Goal: Information Seeking & Learning: Learn about a topic

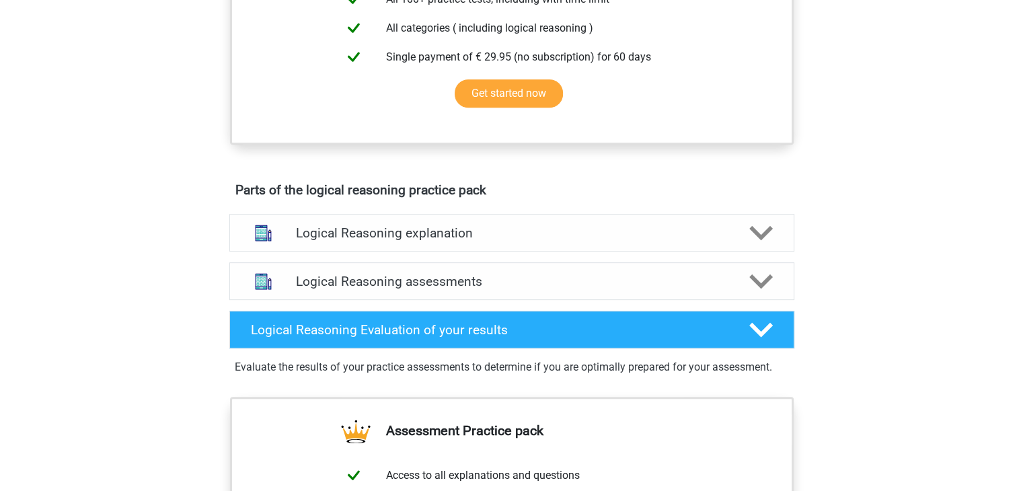
scroll to position [581, 0]
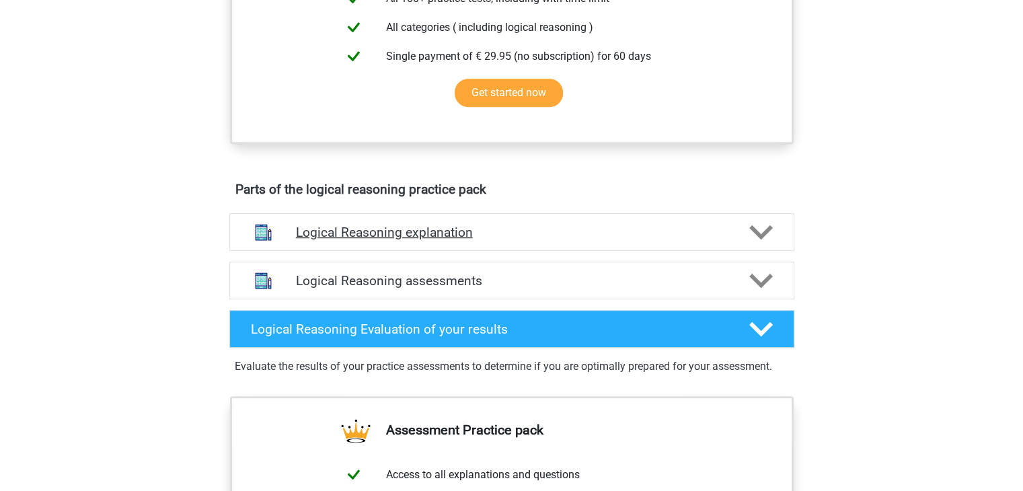
click at [439, 240] on h4 "Logical Reasoning explanation" at bounding box center [512, 232] width 432 height 15
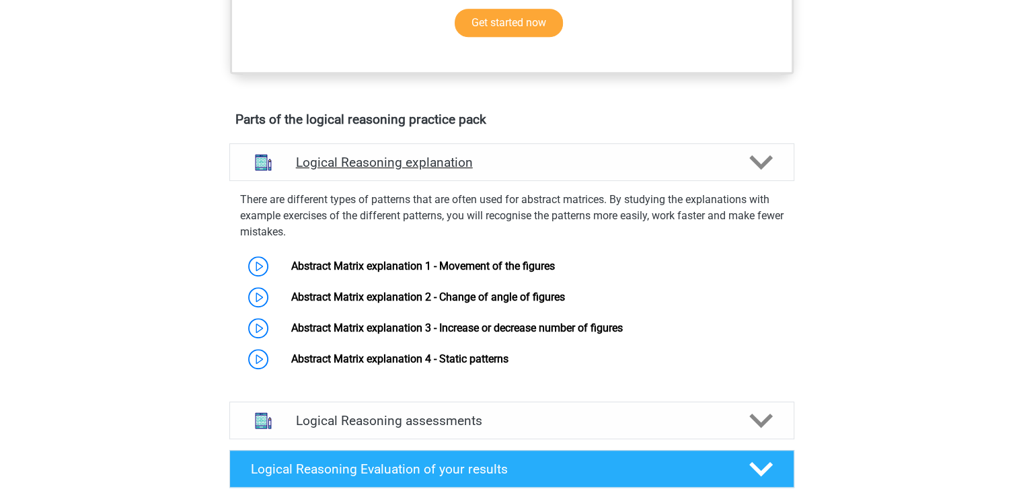
scroll to position [659, 0]
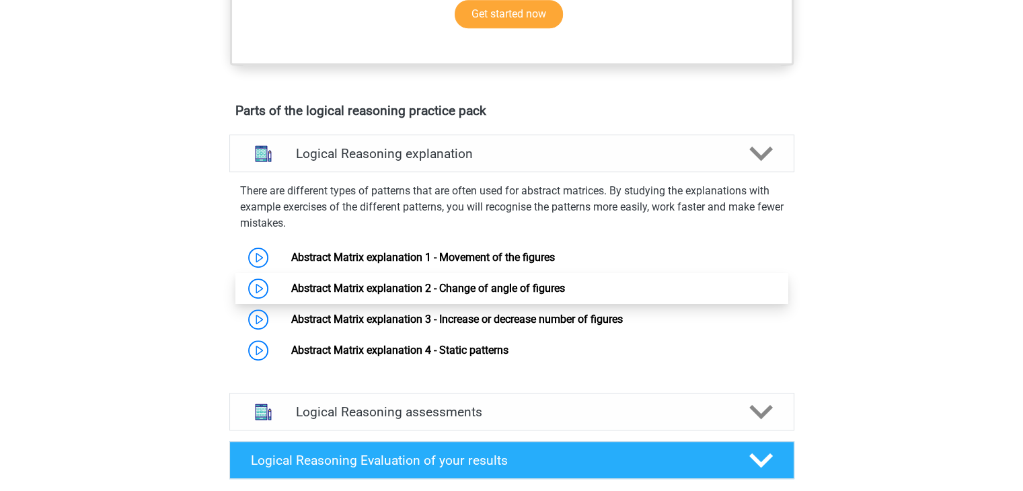
click at [335, 290] on link "Abstract Matrix explanation 2 - Change of angle of figures" at bounding box center [428, 288] width 274 height 13
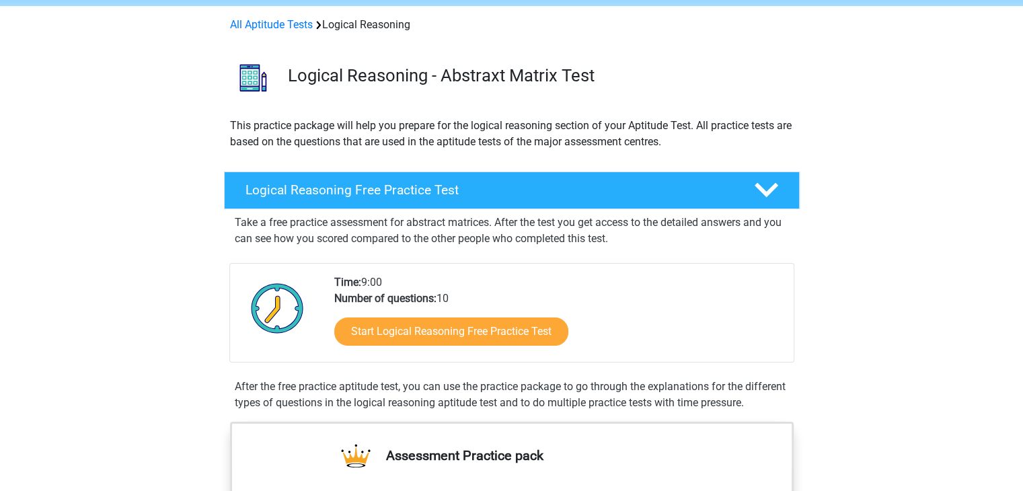
scroll to position [56, 0]
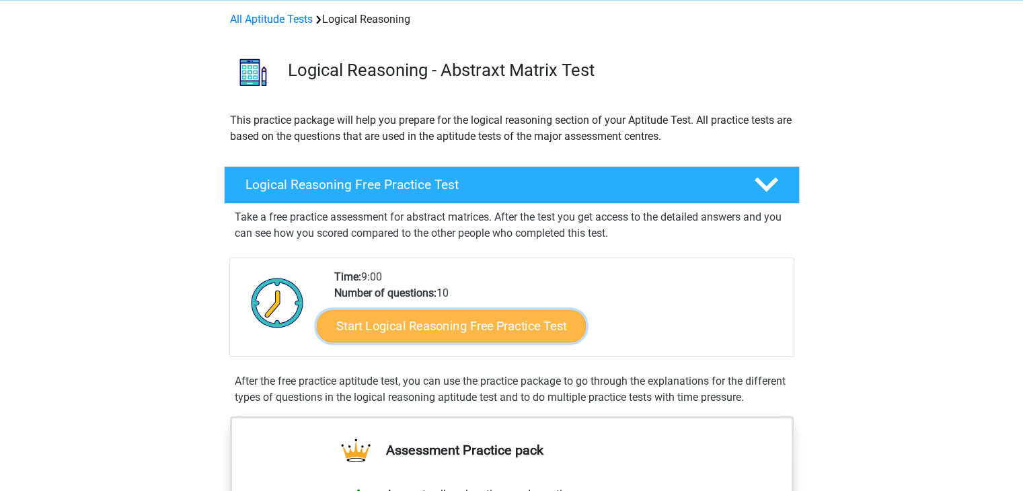
click at [433, 318] on link "Start Logical Reasoning Free Practice Test" at bounding box center [451, 325] width 269 height 32
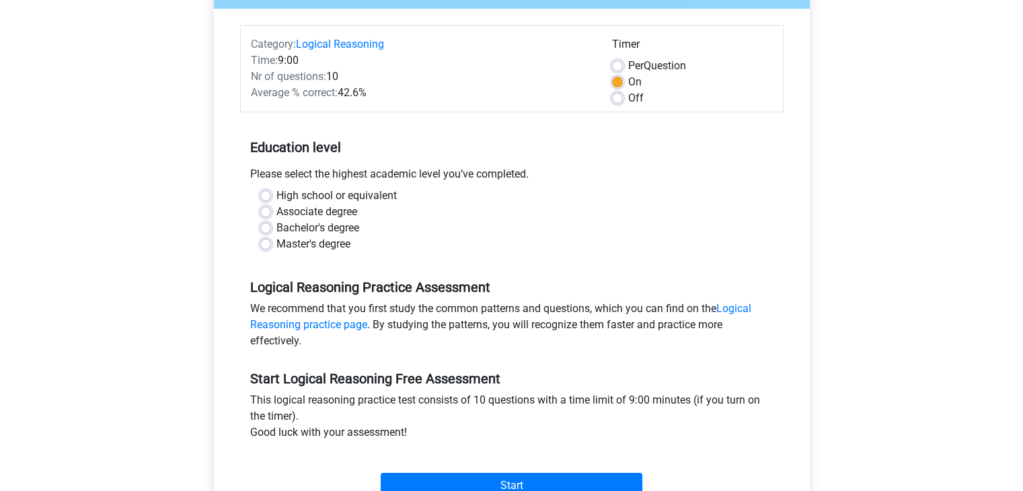
scroll to position [167, 0]
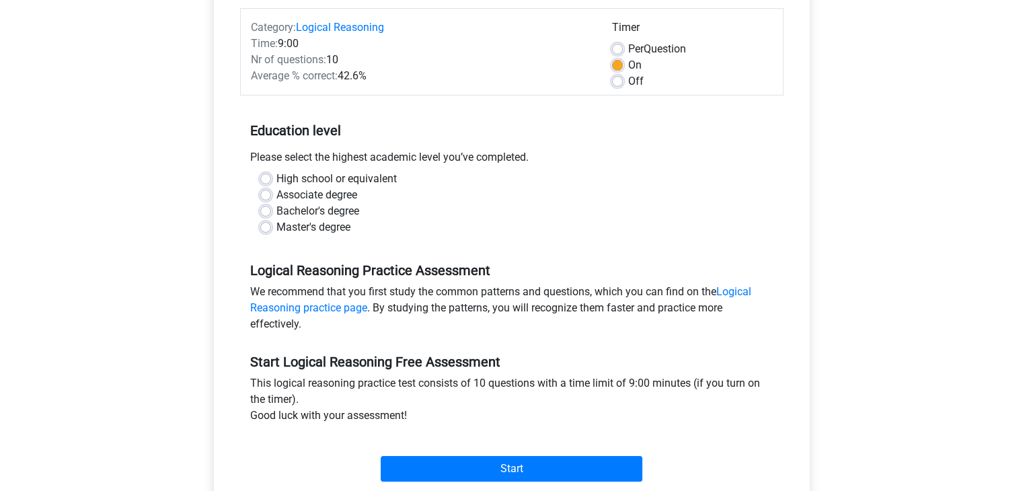
click at [338, 223] on label "Master's degree" at bounding box center [314, 227] width 74 height 16
click at [271, 223] on input "Master's degree" at bounding box center [265, 225] width 11 height 13
radio input "true"
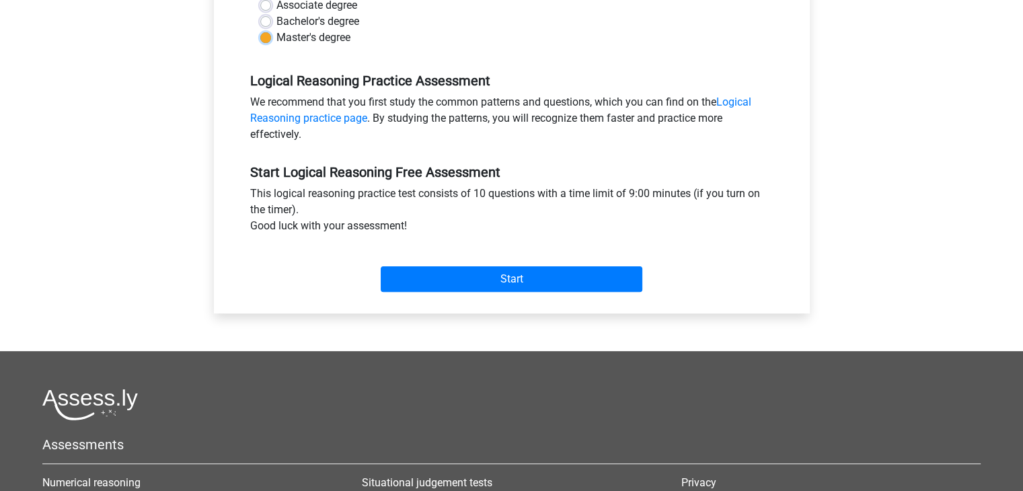
scroll to position [432, 0]
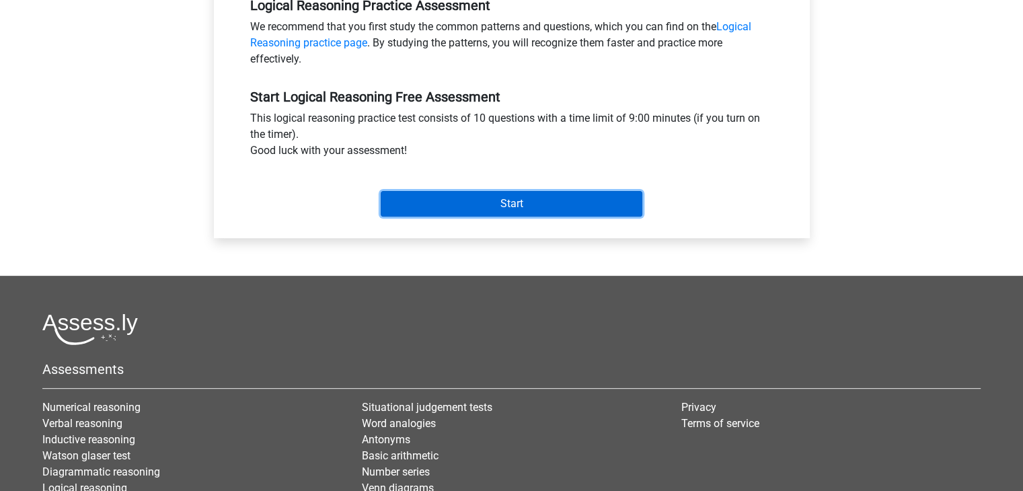
click at [461, 211] on input "Start" at bounding box center [512, 204] width 262 height 26
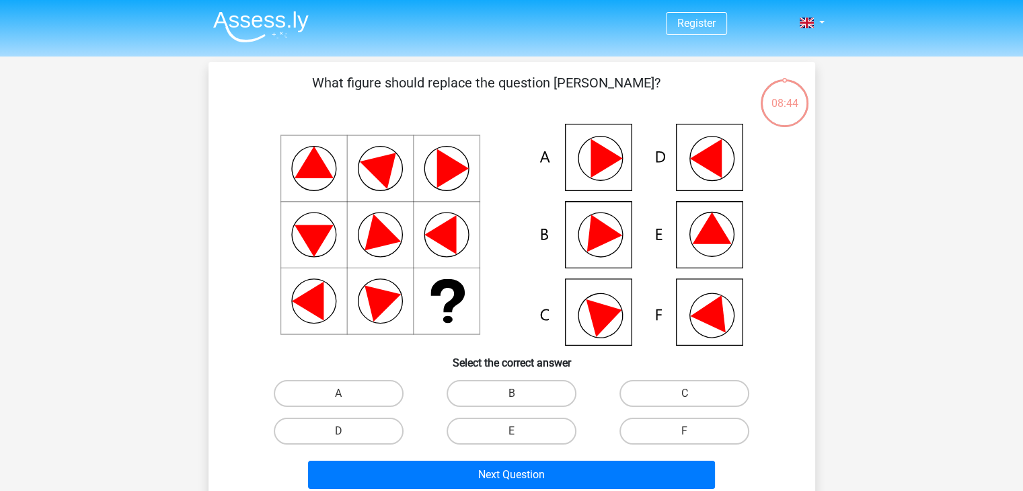
click at [377, 232] on icon at bounding box center [376, 240] width 50 height 50
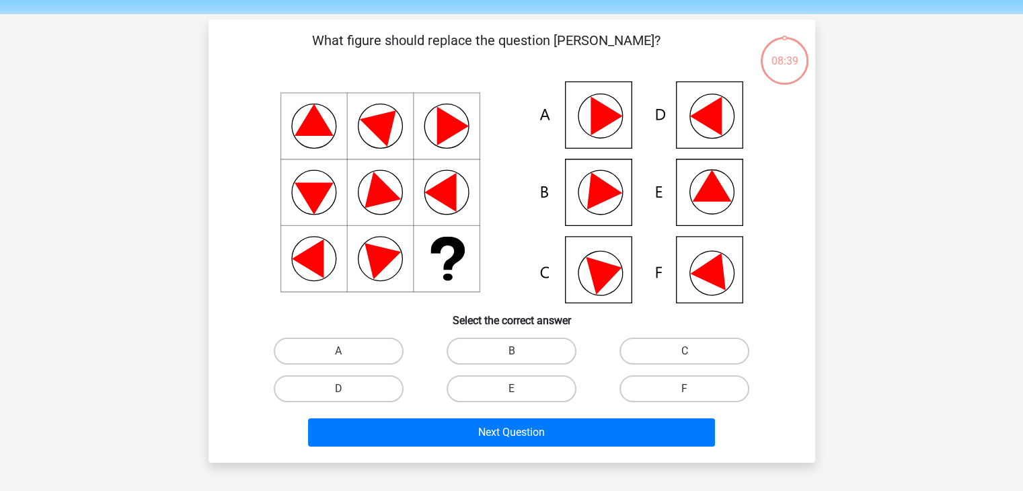
scroll to position [43, 0]
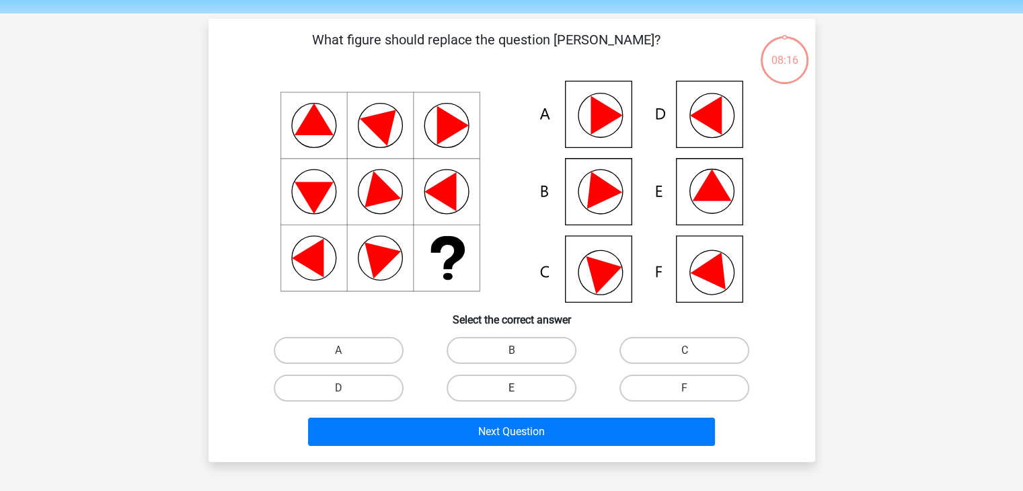
click at [509, 388] on label "E" at bounding box center [512, 388] width 130 height 27
click at [511, 388] on input "E" at bounding box center [515, 392] width 9 height 9
radio input "true"
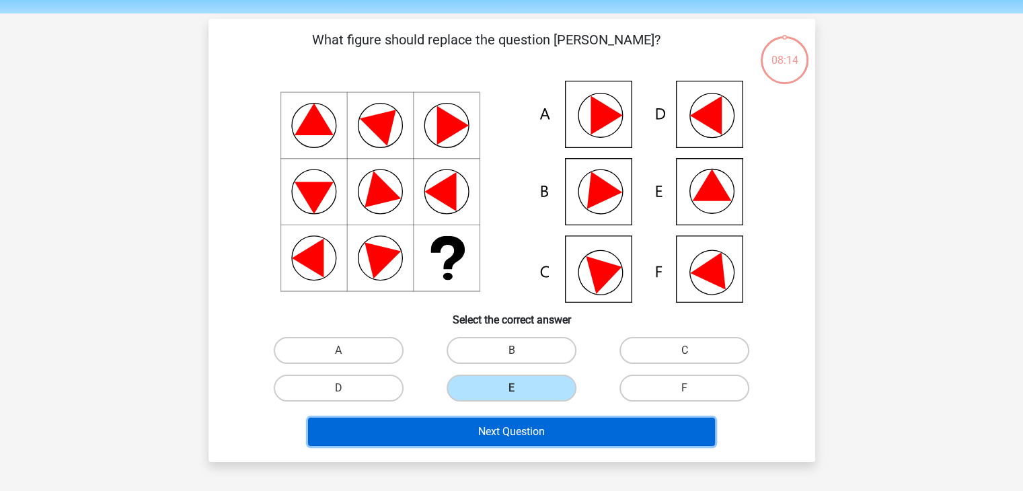
click at [522, 431] on button "Next Question" at bounding box center [511, 432] width 407 height 28
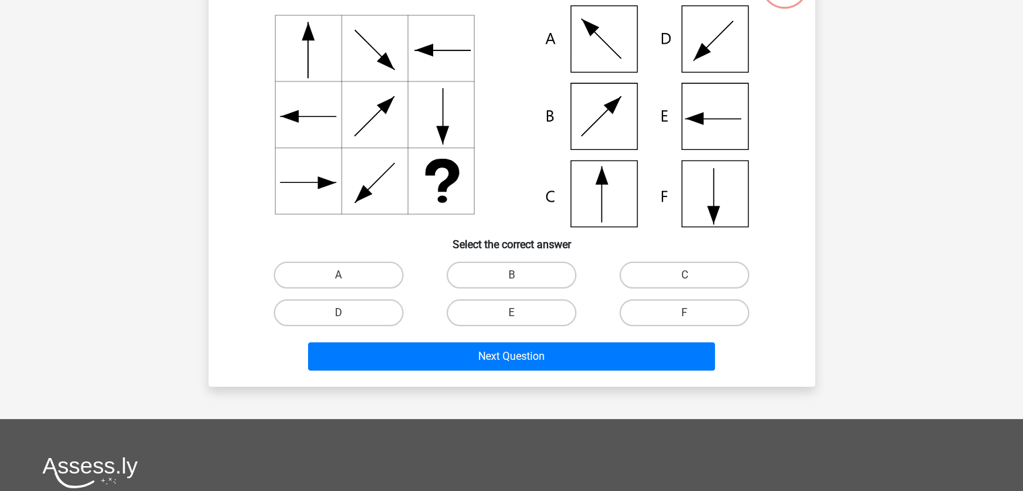
scroll to position [0, 0]
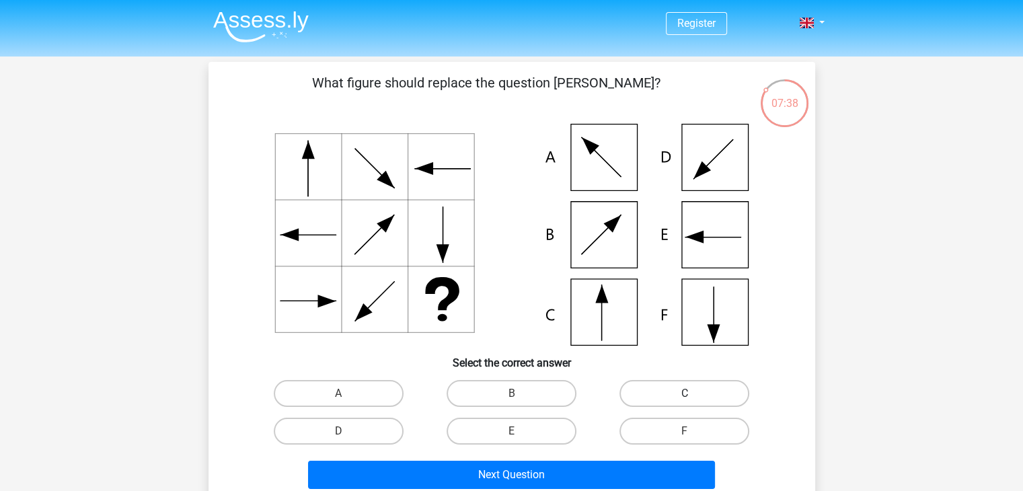
click at [689, 389] on label "C" at bounding box center [685, 393] width 130 height 27
click at [689, 394] on input "C" at bounding box center [689, 398] width 9 height 9
radio input "true"
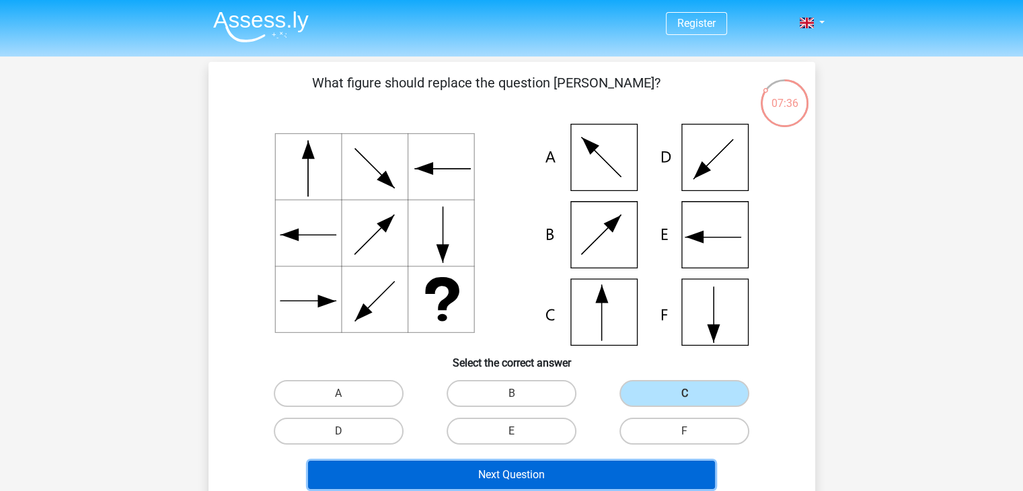
click at [552, 466] on button "Next Question" at bounding box center [511, 475] width 407 height 28
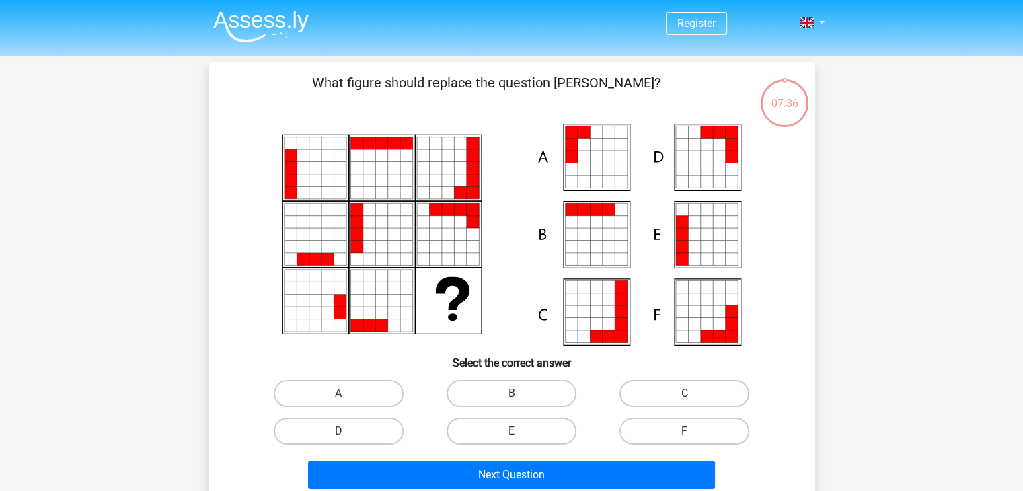
scroll to position [62, 0]
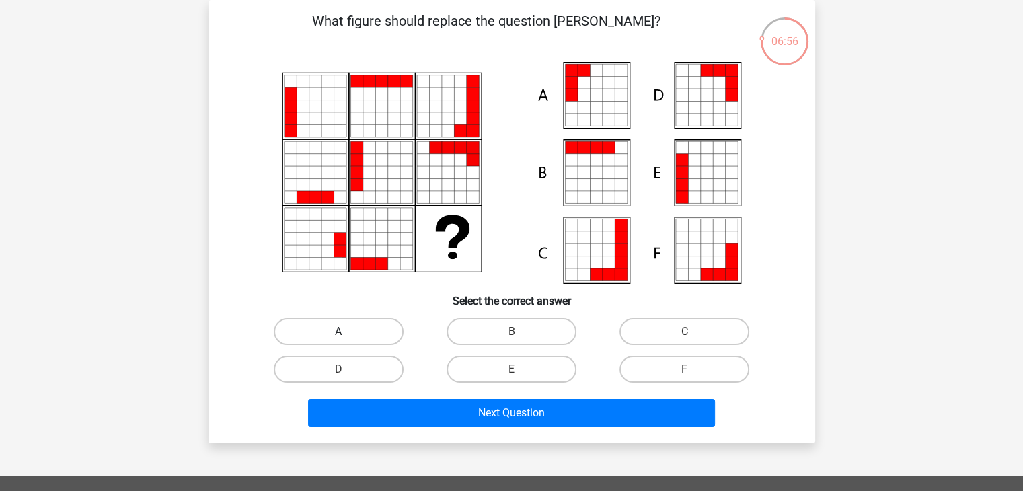
click at [370, 339] on label "A" at bounding box center [339, 331] width 130 height 27
click at [347, 339] on input "A" at bounding box center [342, 336] width 9 height 9
radio input "true"
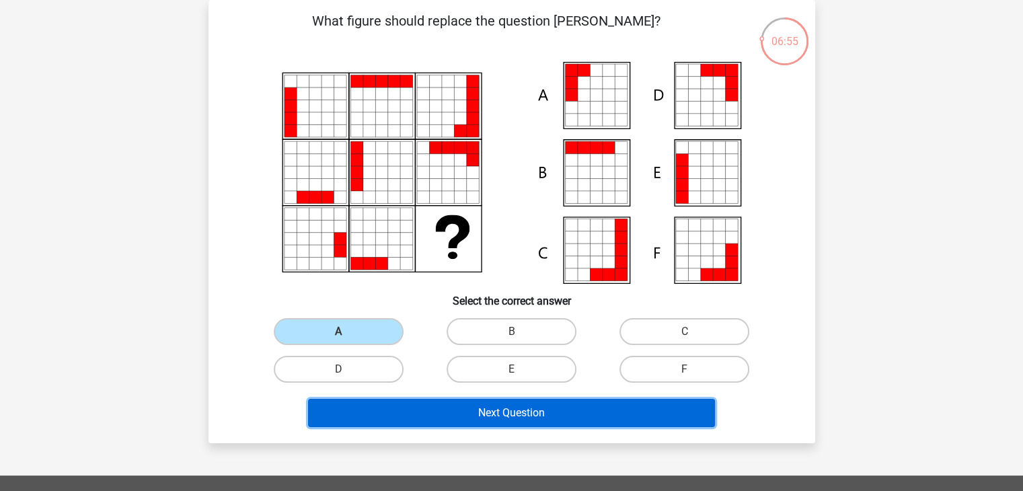
click at [414, 408] on button "Next Question" at bounding box center [511, 413] width 407 height 28
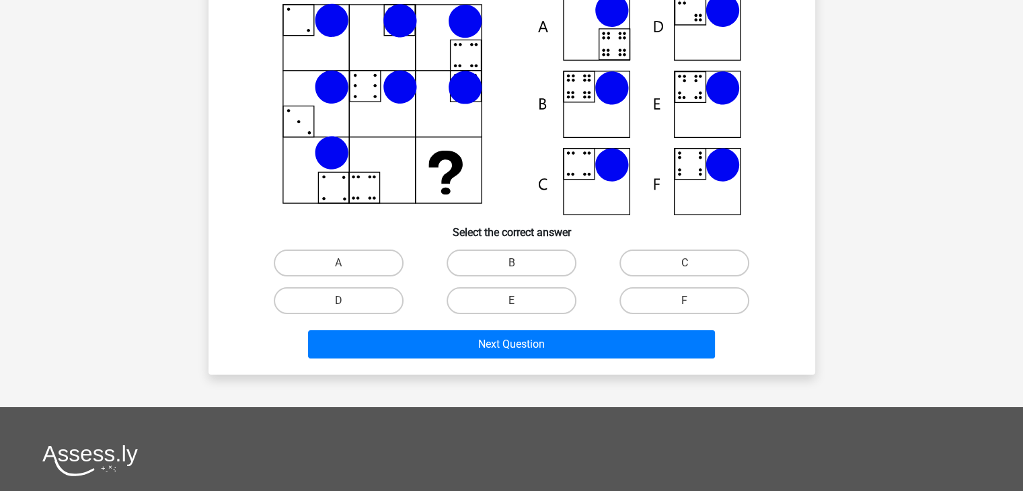
scroll to position [0, 0]
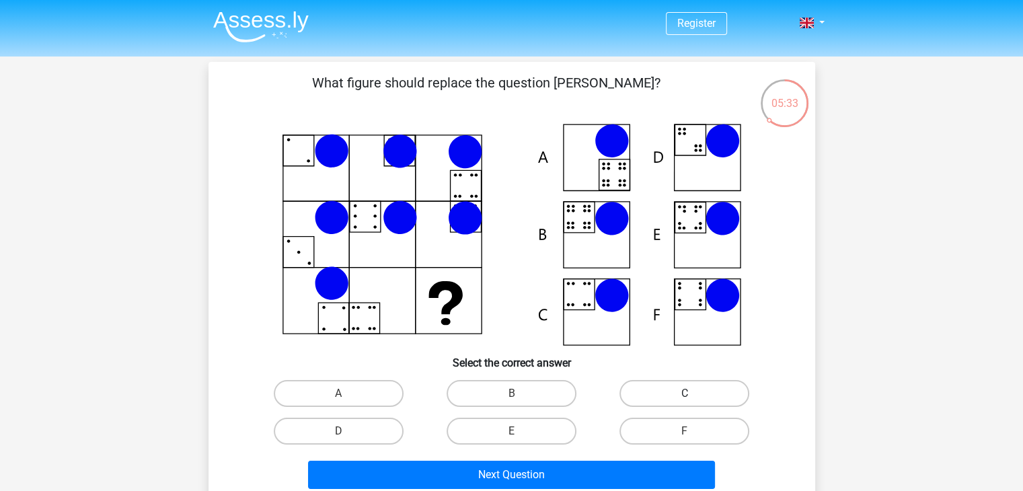
click at [665, 404] on label "C" at bounding box center [685, 393] width 130 height 27
click at [685, 402] on input "C" at bounding box center [689, 398] width 9 height 9
radio input "true"
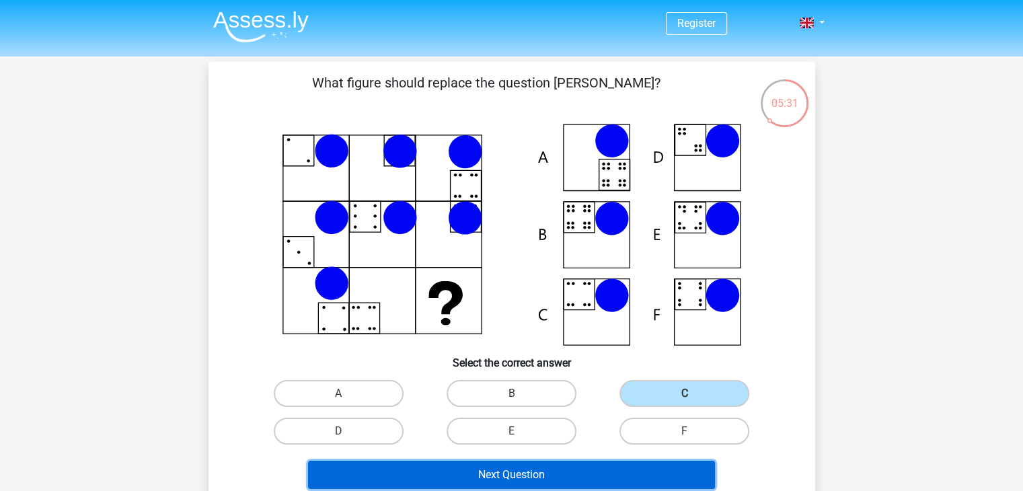
click at [590, 468] on button "Next Question" at bounding box center [511, 475] width 407 height 28
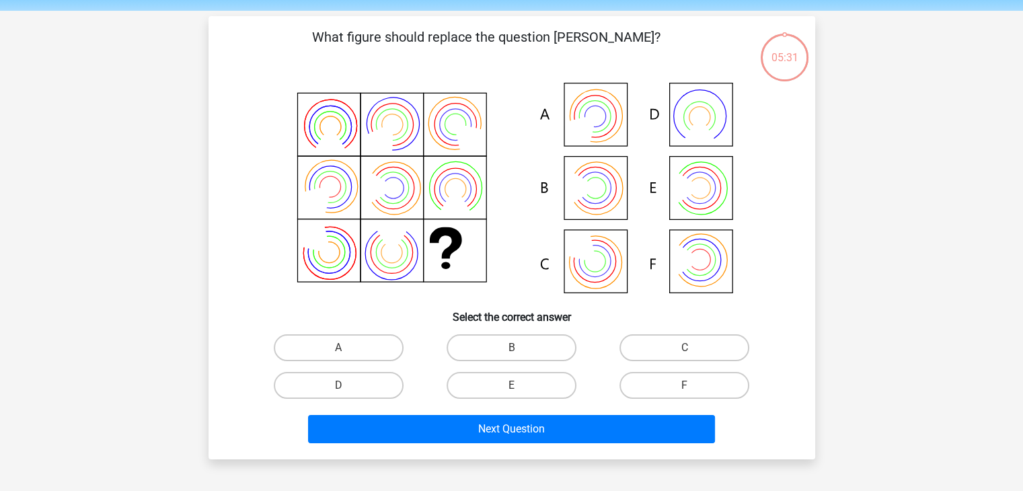
scroll to position [62, 0]
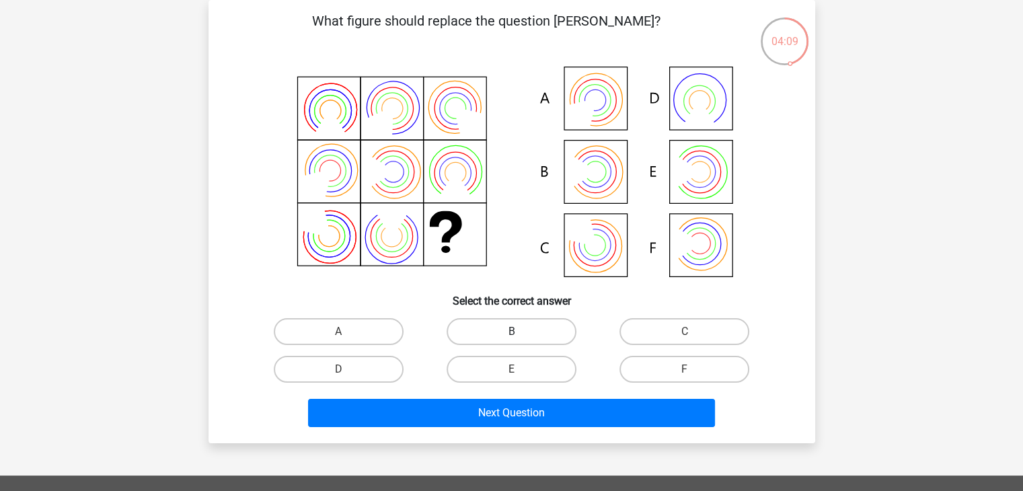
click at [554, 339] on label "B" at bounding box center [512, 331] width 130 height 27
click at [520, 339] on input "B" at bounding box center [515, 336] width 9 height 9
radio input "true"
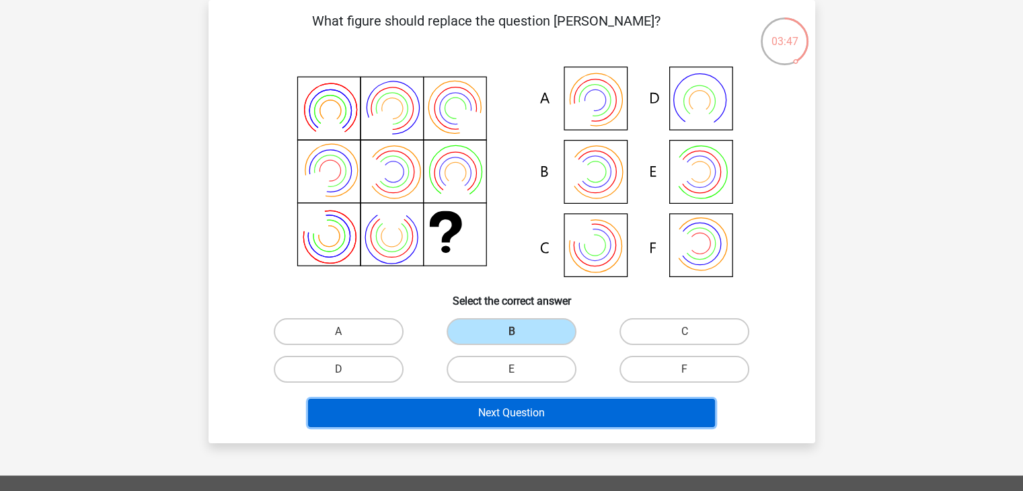
click at [544, 407] on button "Next Question" at bounding box center [511, 413] width 407 height 28
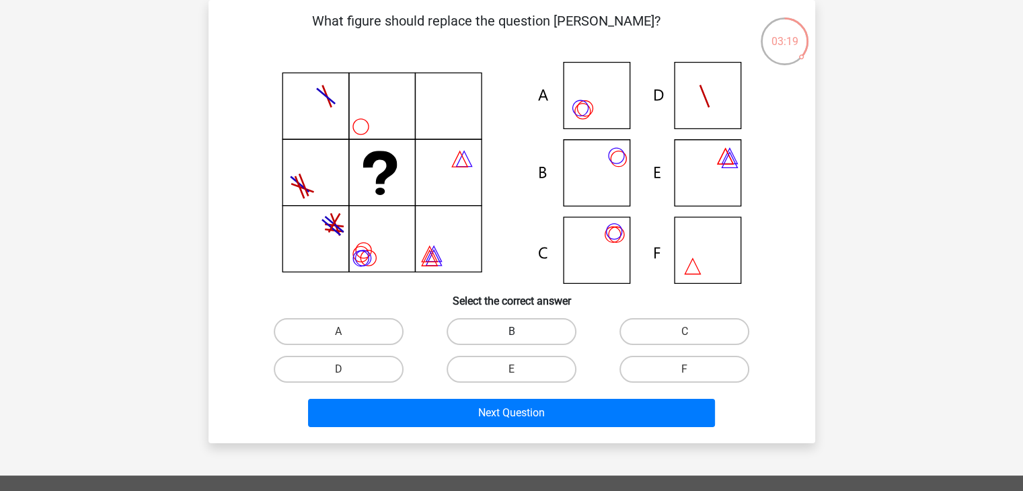
click at [498, 321] on label "B" at bounding box center [512, 331] width 130 height 27
click at [511, 332] on input "B" at bounding box center [515, 336] width 9 height 9
radio input "true"
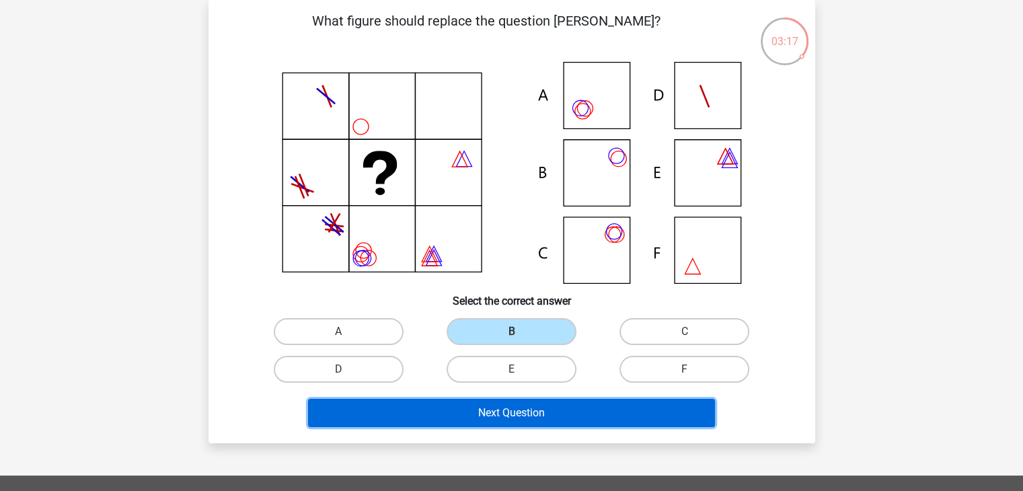
click at [486, 413] on button "Next Question" at bounding box center [511, 413] width 407 height 28
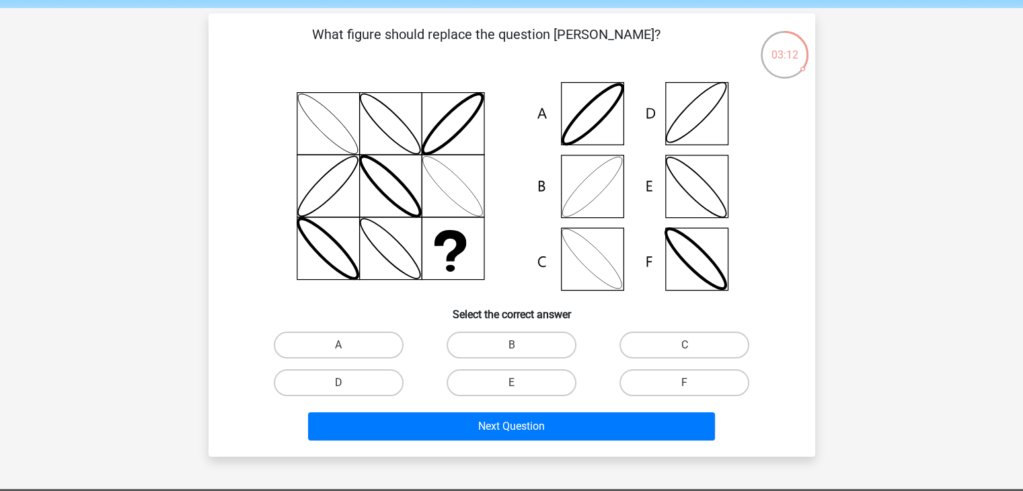
scroll to position [48, 0]
click at [675, 337] on label "C" at bounding box center [685, 345] width 130 height 27
click at [685, 345] on input "C" at bounding box center [689, 349] width 9 height 9
radio input "true"
click at [544, 343] on label "B" at bounding box center [512, 345] width 130 height 27
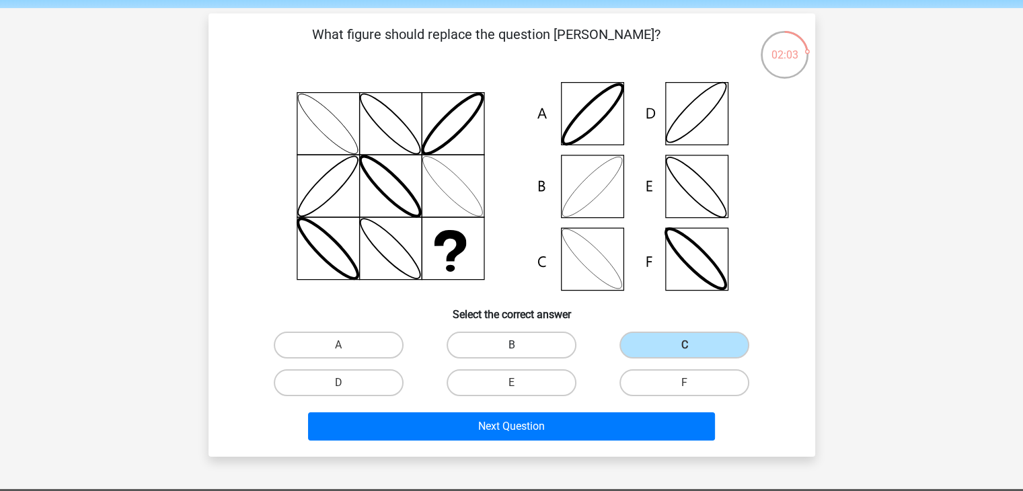
click at [520, 345] on input "B" at bounding box center [515, 349] width 9 height 9
radio input "true"
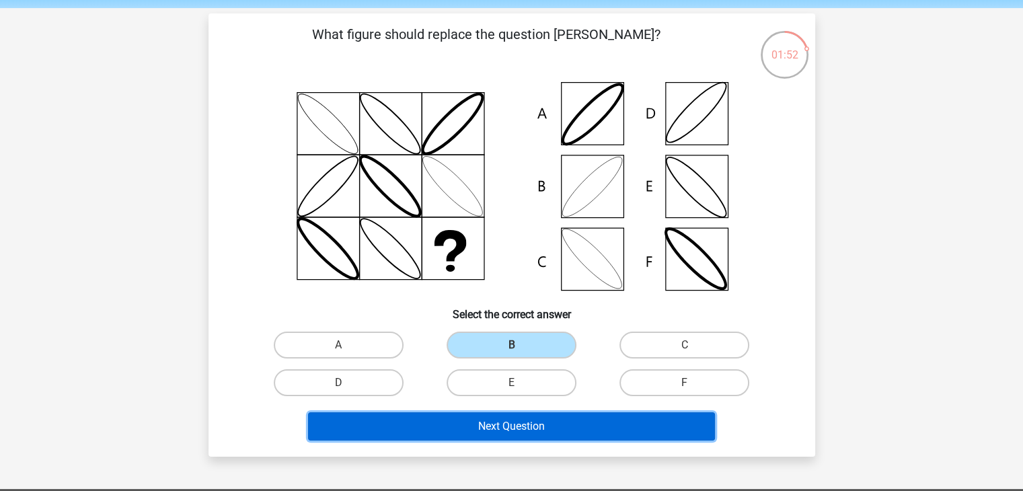
click at [413, 437] on button "Next Question" at bounding box center [511, 426] width 407 height 28
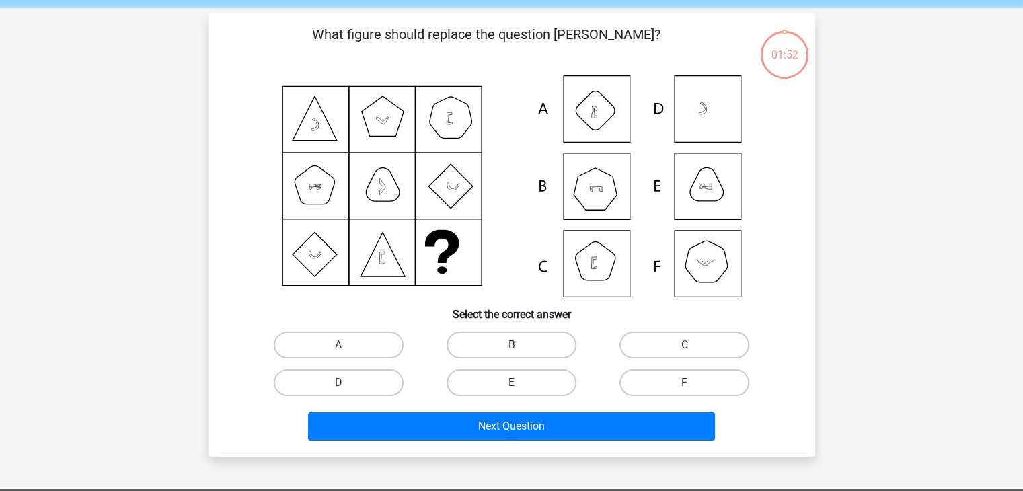
scroll to position [62, 0]
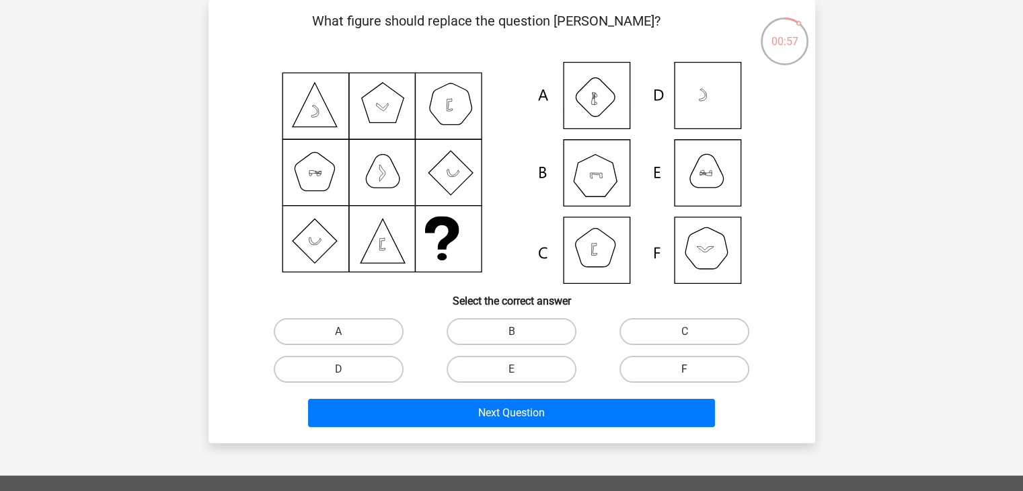
click at [649, 370] on label "F" at bounding box center [685, 369] width 130 height 27
click at [685, 370] on input "F" at bounding box center [689, 373] width 9 height 9
radio input "true"
click at [553, 332] on label "B" at bounding box center [512, 331] width 130 height 27
click at [520, 332] on input "B" at bounding box center [515, 336] width 9 height 9
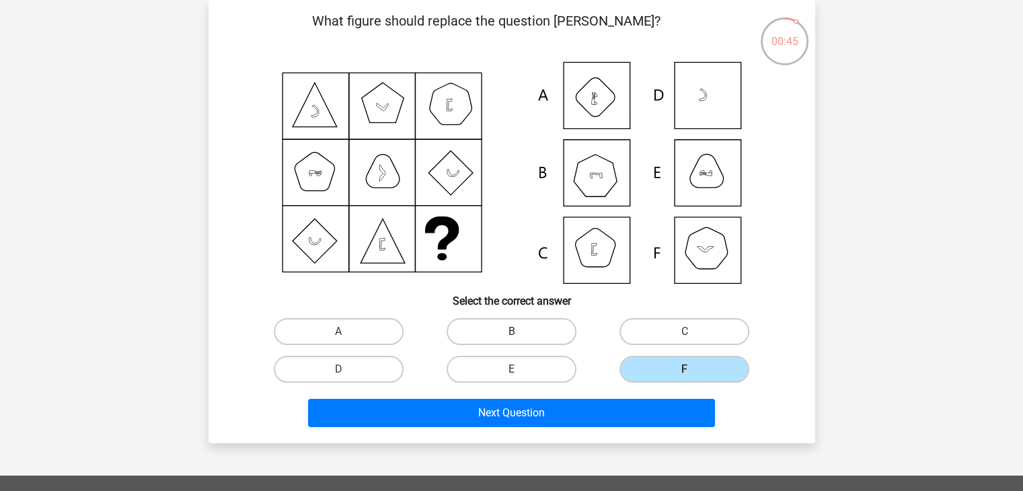
radio input "true"
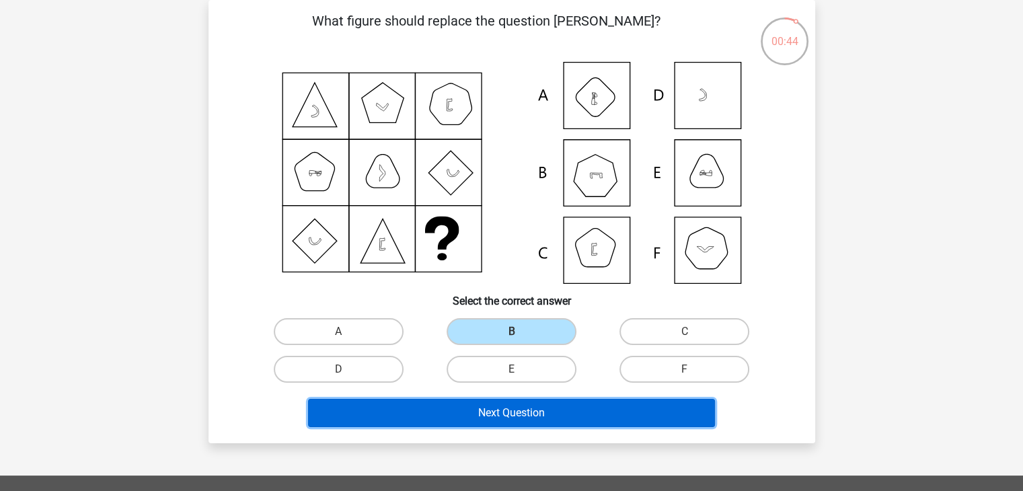
click at [505, 405] on button "Next Question" at bounding box center [511, 413] width 407 height 28
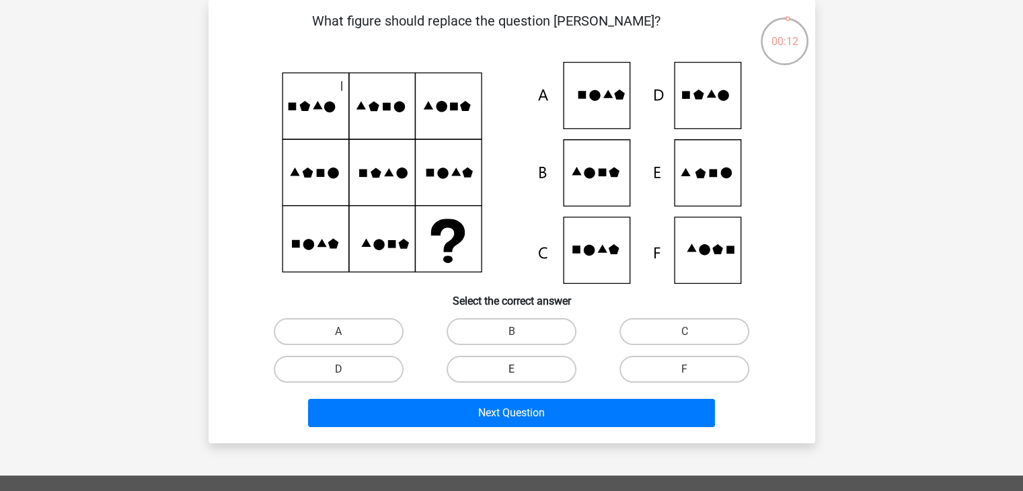
click at [517, 366] on label "E" at bounding box center [512, 369] width 130 height 27
click at [517, 369] on input "E" at bounding box center [515, 373] width 9 height 9
radio input "true"
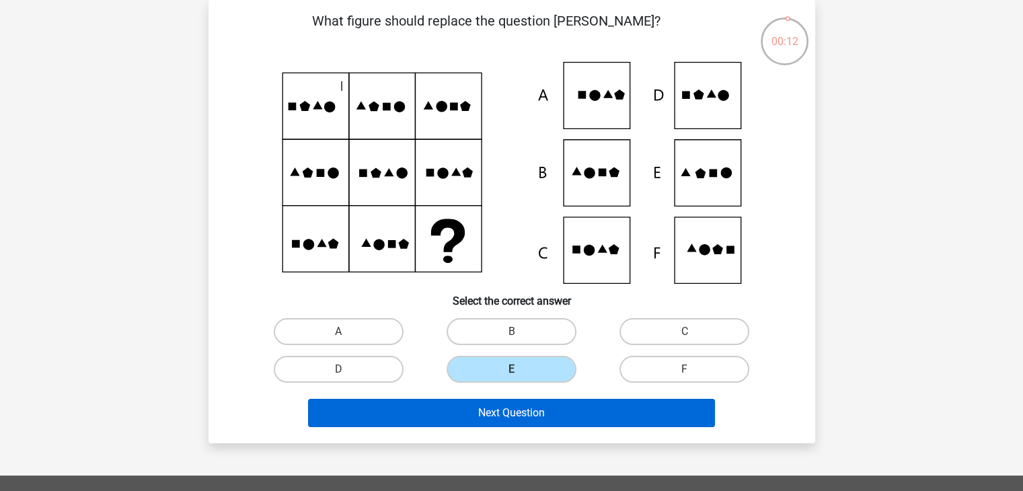
drag, startPoint x: 499, startPoint y: 431, endPoint x: 507, endPoint y: 412, distance: 19.6
click at [507, 412] on div "Next Question" at bounding box center [511, 416] width 519 height 34
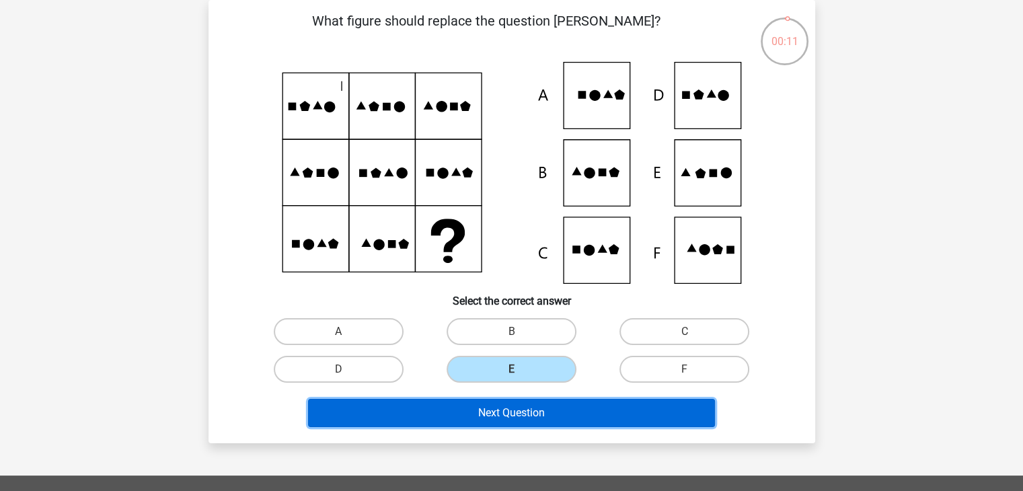
click at [507, 412] on button "Next Question" at bounding box center [511, 413] width 407 height 28
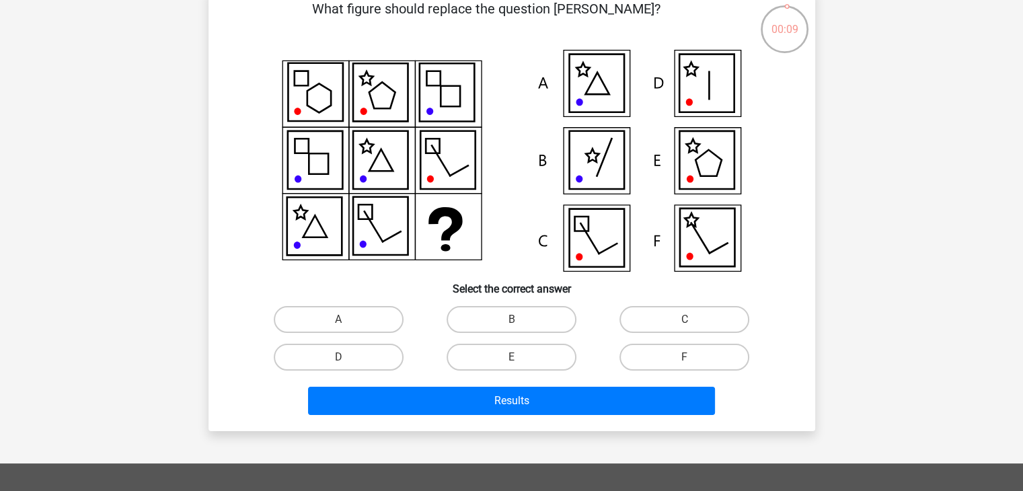
scroll to position [75, 0]
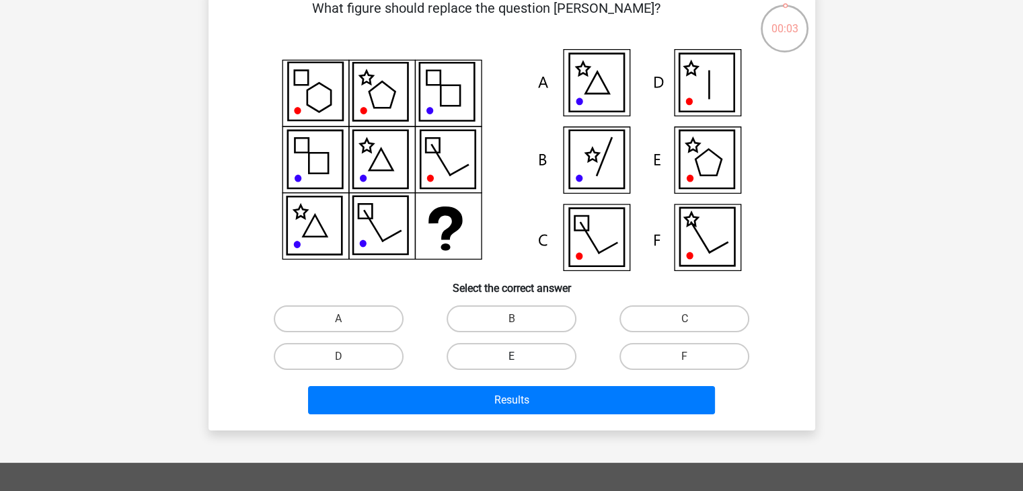
click at [532, 349] on label "E" at bounding box center [512, 356] width 130 height 27
click at [520, 357] on input "E" at bounding box center [515, 361] width 9 height 9
radio input "true"
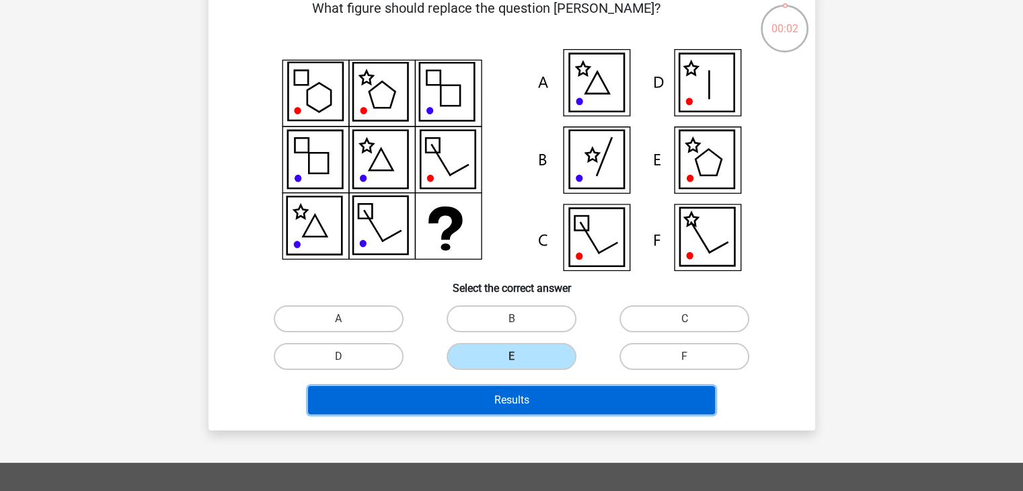
click at [519, 392] on button "Results" at bounding box center [511, 400] width 407 height 28
